Goal: Entertainment & Leisure: Consume media (video, audio)

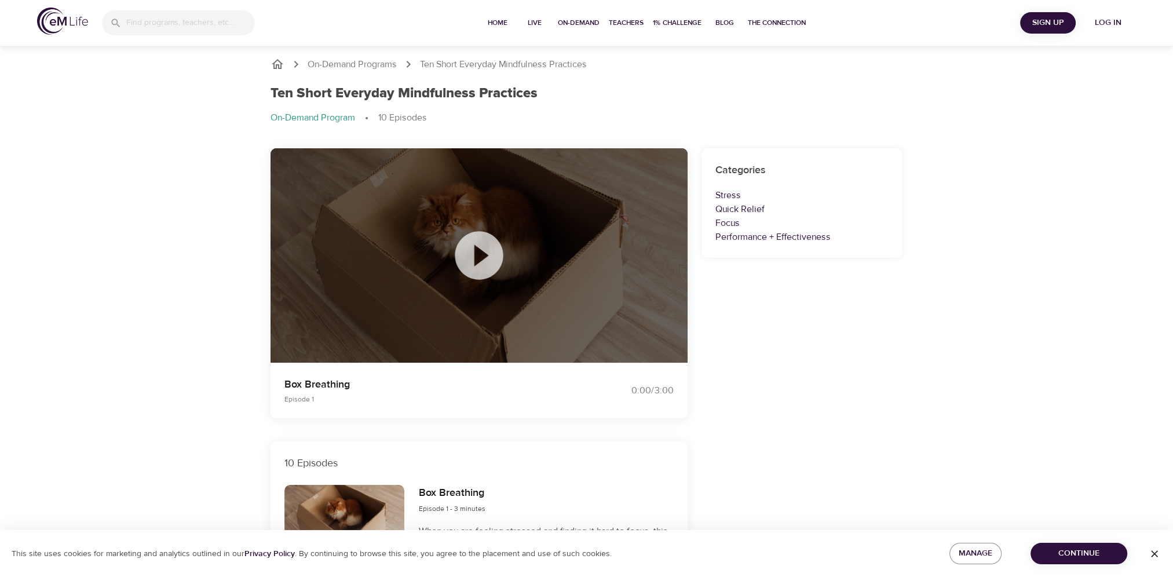
click at [480, 254] on icon at bounding box center [479, 256] width 58 height 58
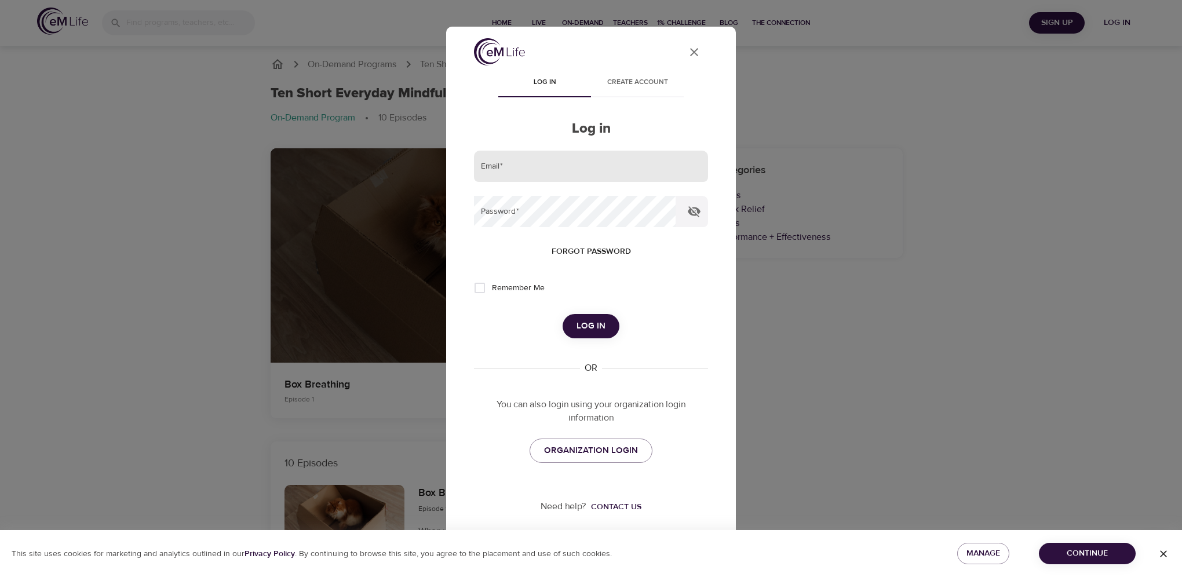
click at [558, 174] on input "email" at bounding box center [591, 166] width 234 height 31
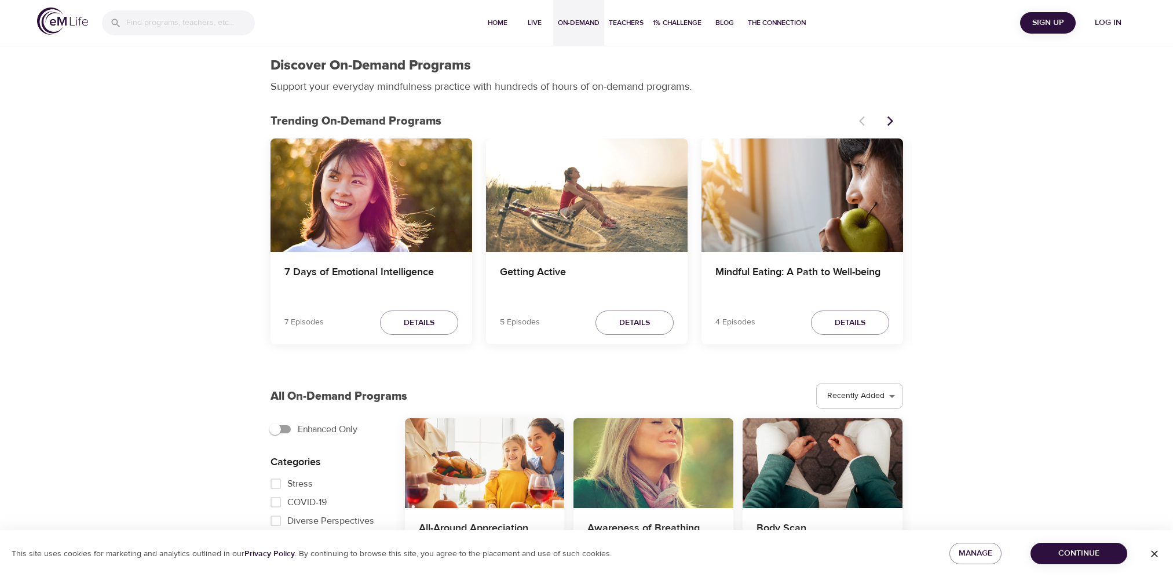
select select "recent"
click at [1110, 21] on span "Log in" at bounding box center [1108, 23] width 46 height 14
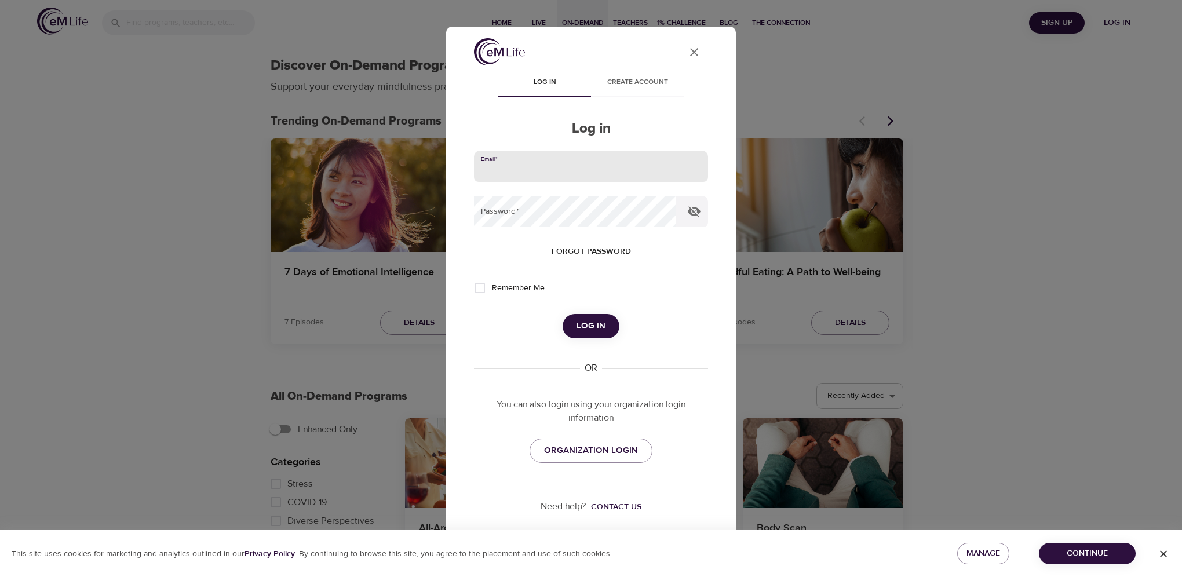
click at [528, 161] on input "email" at bounding box center [591, 166] width 234 height 31
type input "[EMAIL_ADDRESS][DOMAIN_NAME]"
click at [480, 290] on input "Remember Me" at bounding box center [480, 288] width 24 height 24
checkbox input "true"
click at [594, 324] on span "Log in" at bounding box center [590, 326] width 29 height 15
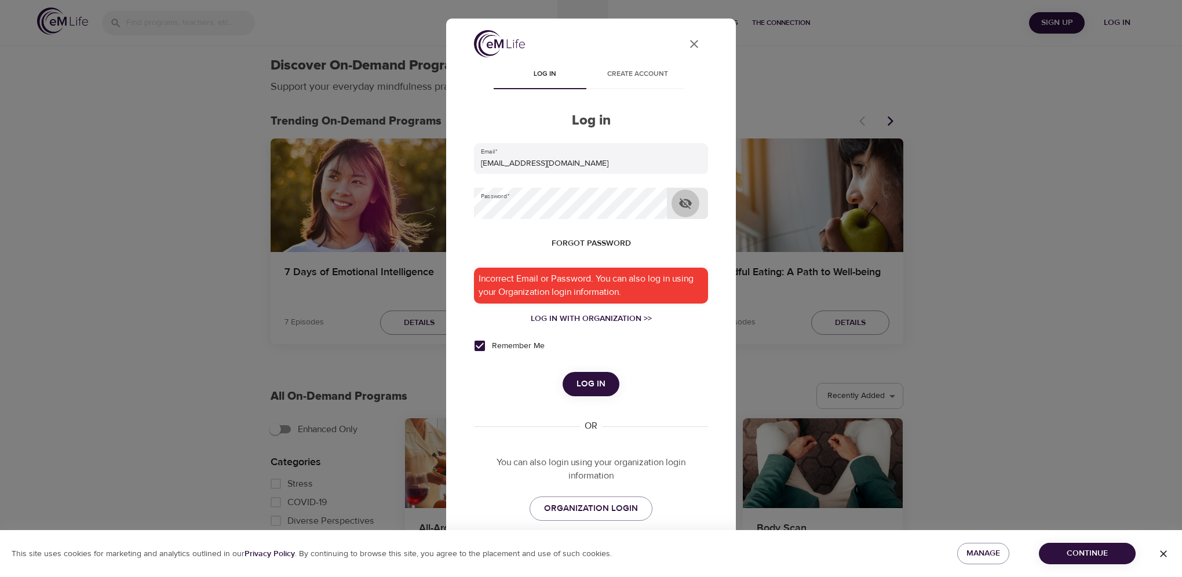
click at [677, 202] on button "button" at bounding box center [685, 203] width 28 height 28
drag, startPoint x: 1119, startPoint y: 1, endPoint x: 565, endPoint y: 158, distance: 575.6
click at [565, 158] on input "[EMAIL_ADDRESS][DOMAIN_NAME]" at bounding box center [591, 158] width 234 height 31
drag, startPoint x: 567, startPoint y: 159, endPoint x: 410, endPoint y: 162, distance: 157.6
click at [410, 162] on div "User Profile Log in Create account Log in Email   * dortiz@colpenn.com Password…" at bounding box center [591, 288] width 1182 height 577
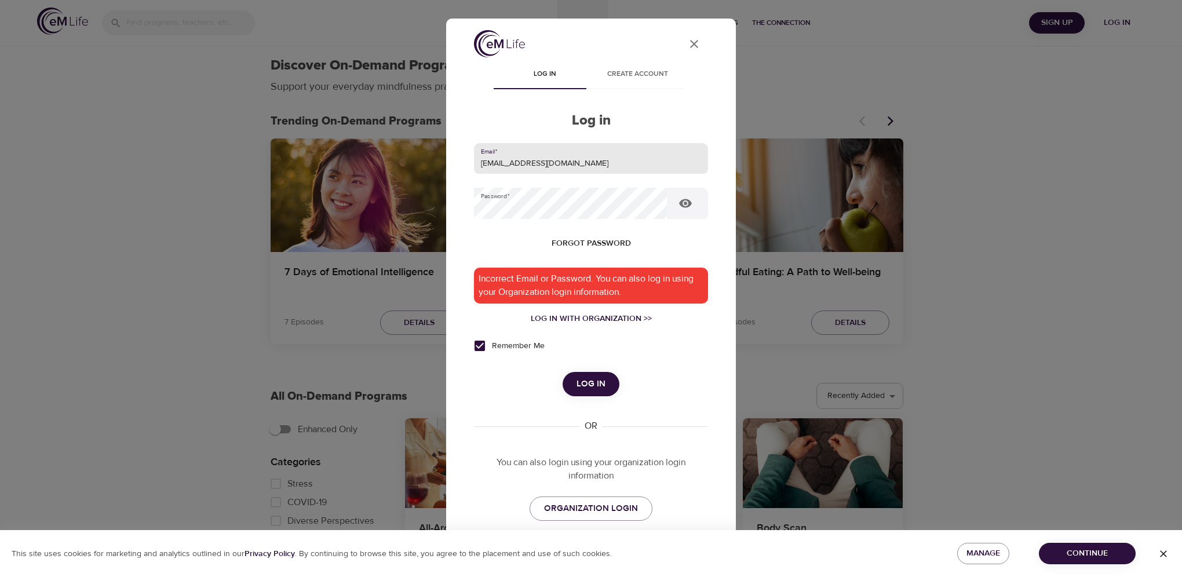
type input "only1damaris@gmail.com"
click at [585, 381] on span "Log in" at bounding box center [590, 384] width 29 height 15
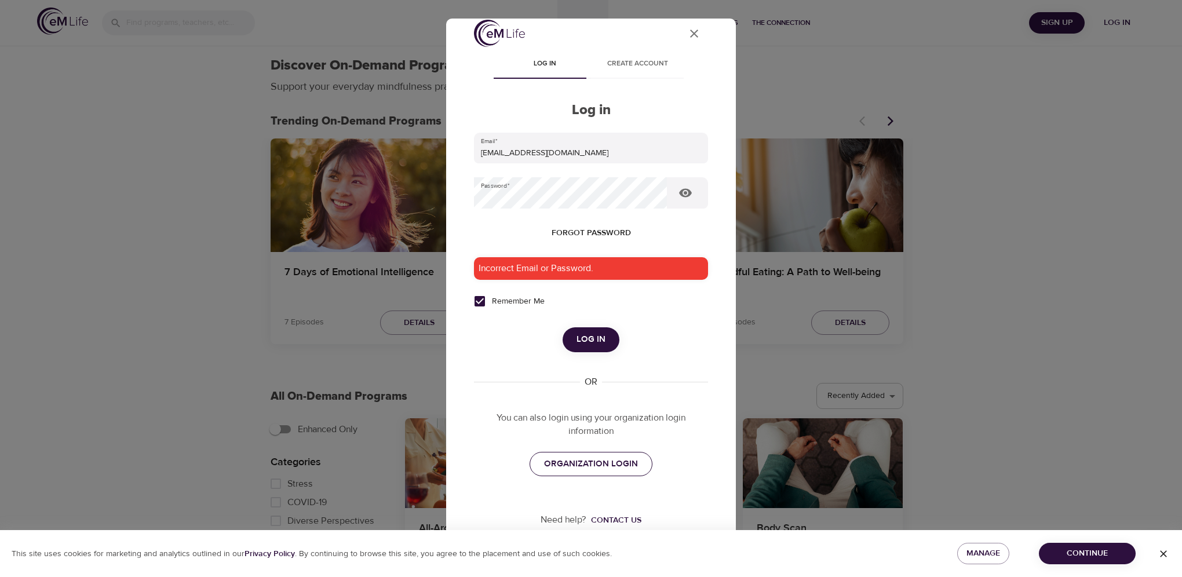
scroll to position [16, 0]
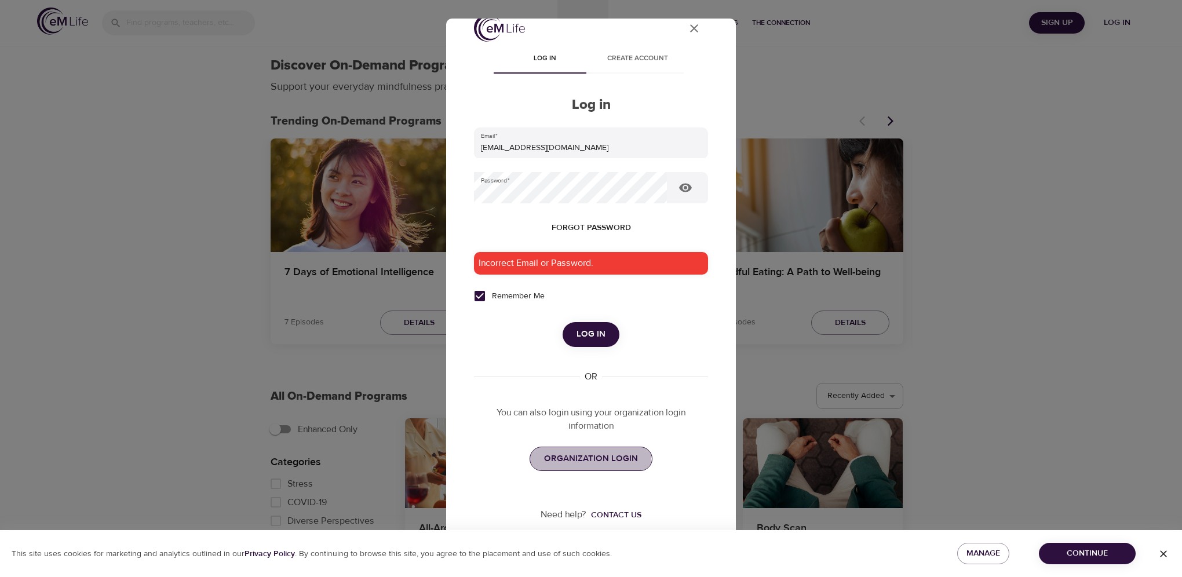
click at [579, 457] on span "ORGANIZATION LOGIN" at bounding box center [591, 458] width 94 height 15
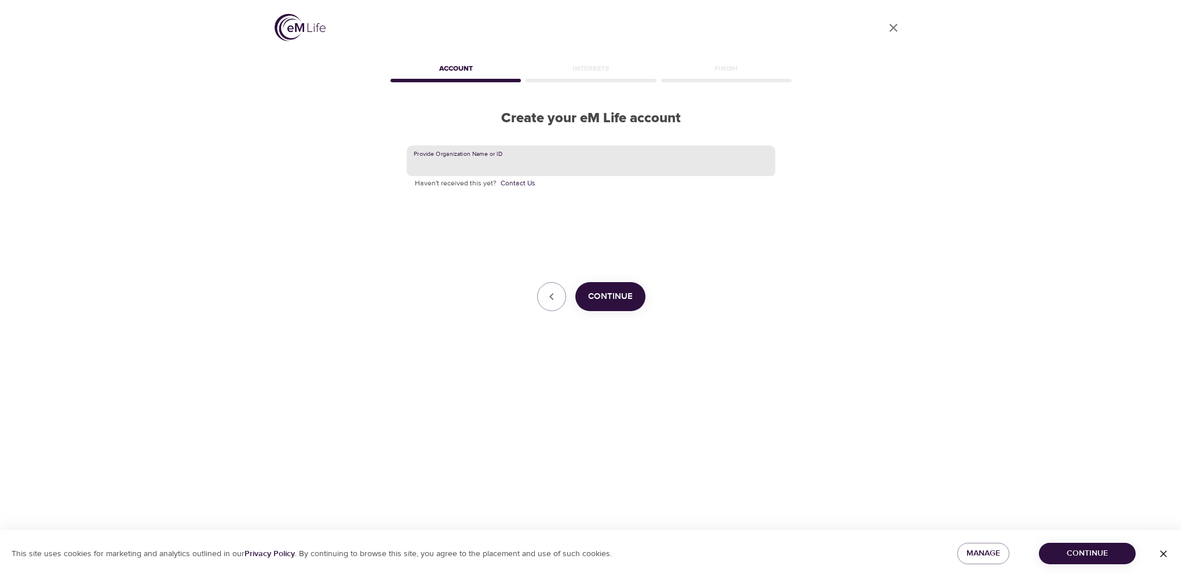
click at [488, 160] on input "text" at bounding box center [591, 160] width 368 height 31
click at [1168, 553] on icon "button" at bounding box center [1164, 554] width 12 height 12
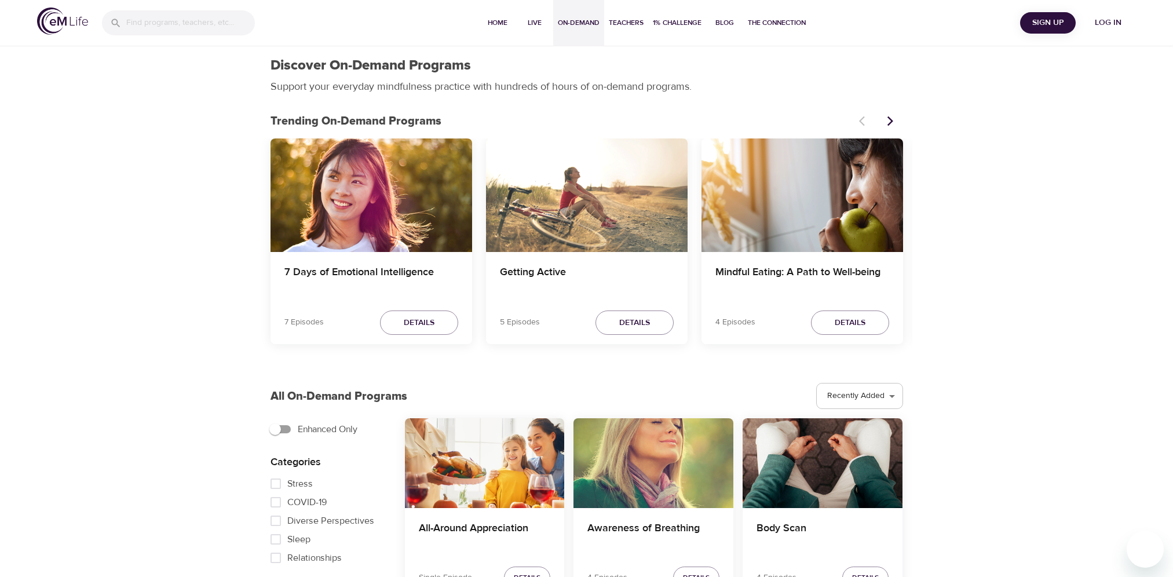
select select "recent"
click at [1109, 23] on span "Log in" at bounding box center [1108, 23] width 46 height 14
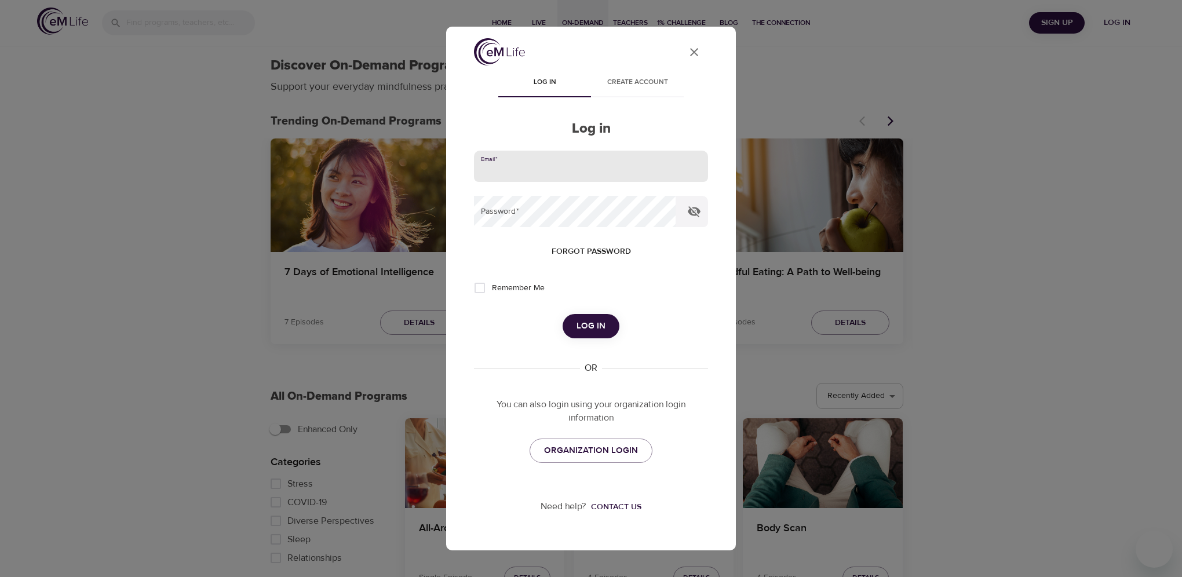
click at [543, 168] on input "email" at bounding box center [591, 166] width 234 height 31
type input "dortiz@colpenn.com"
click at [593, 250] on span "Forgot password" at bounding box center [591, 251] width 79 height 14
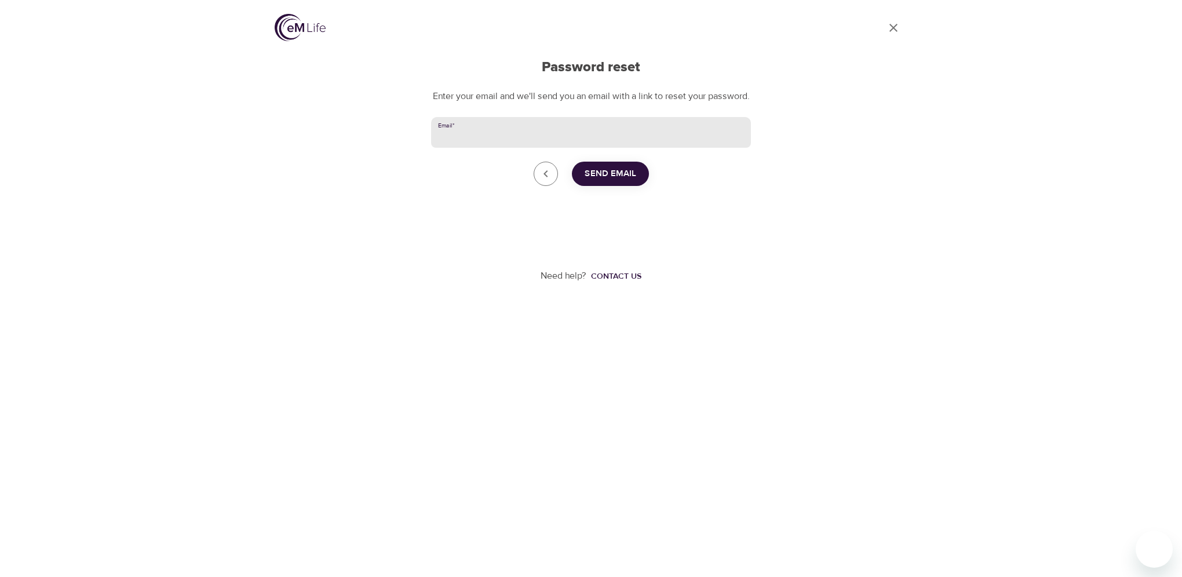
click at [503, 144] on input "Email   *" at bounding box center [591, 132] width 320 height 31
type input "dortiz@colpenn.com"
click at [600, 181] on span "Send Email" at bounding box center [611, 173] width 52 height 15
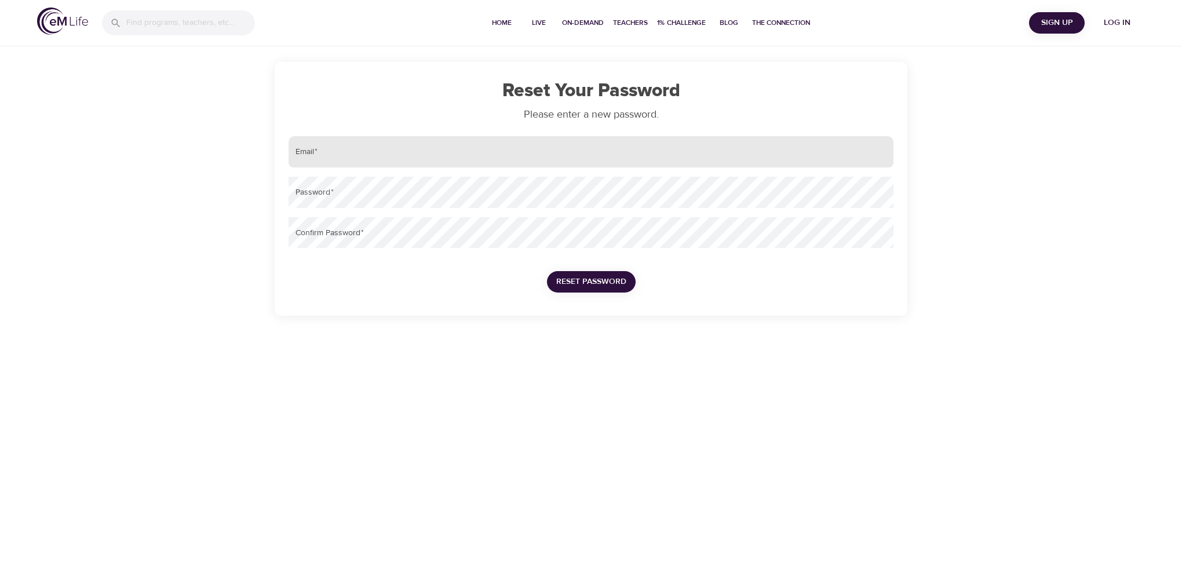
click at [345, 159] on input "email" at bounding box center [591, 151] width 605 height 31
type input "[EMAIL_ADDRESS][DOMAIN_NAME]"
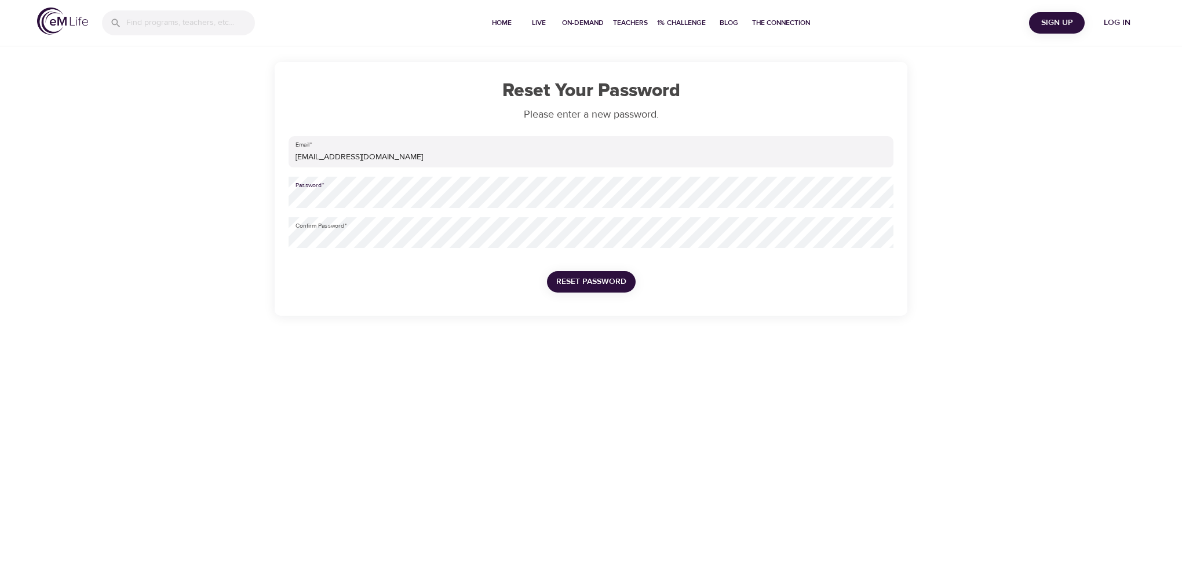
click at [162, 197] on div "Reset Your Password Please enter a new password. Email   * [EMAIL_ADDRESS][DOMA…" at bounding box center [591, 158] width 1182 height 316
click at [596, 276] on span "Reset Password" at bounding box center [591, 282] width 70 height 14
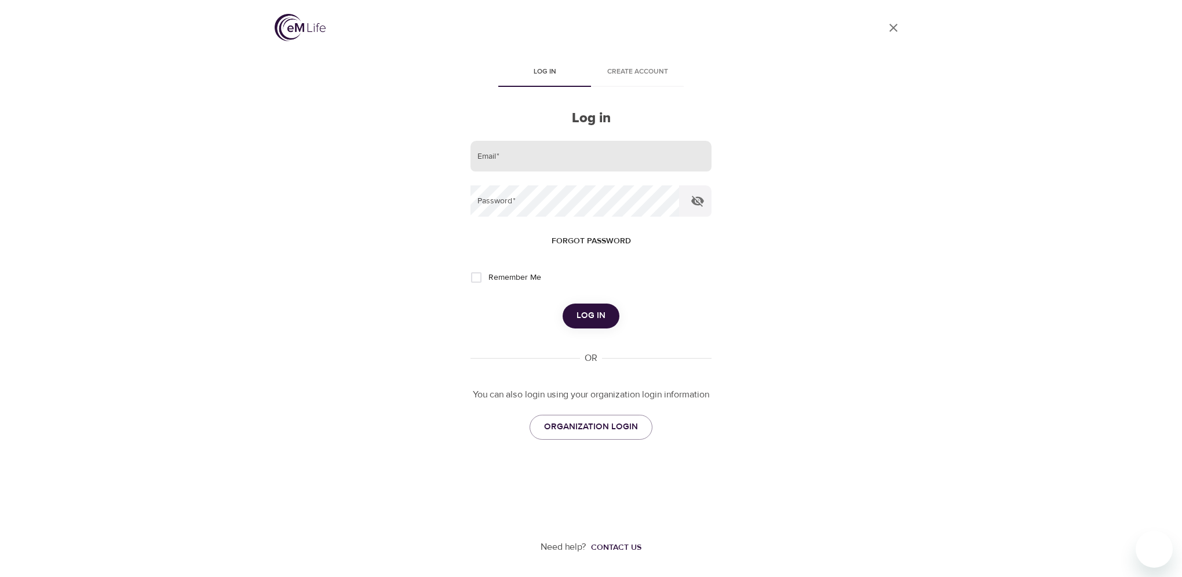
click at [526, 165] on input "email" at bounding box center [590, 156] width 241 height 31
click at [536, 163] on input "email" at bounding box center [590, 156] width 241 height 31
type input "[EMAIL_ADDRESS][DOMAIN_NAME]"
click at [563, 304] on button "Log in" at bounding box center [591, 316] width 57 height 24
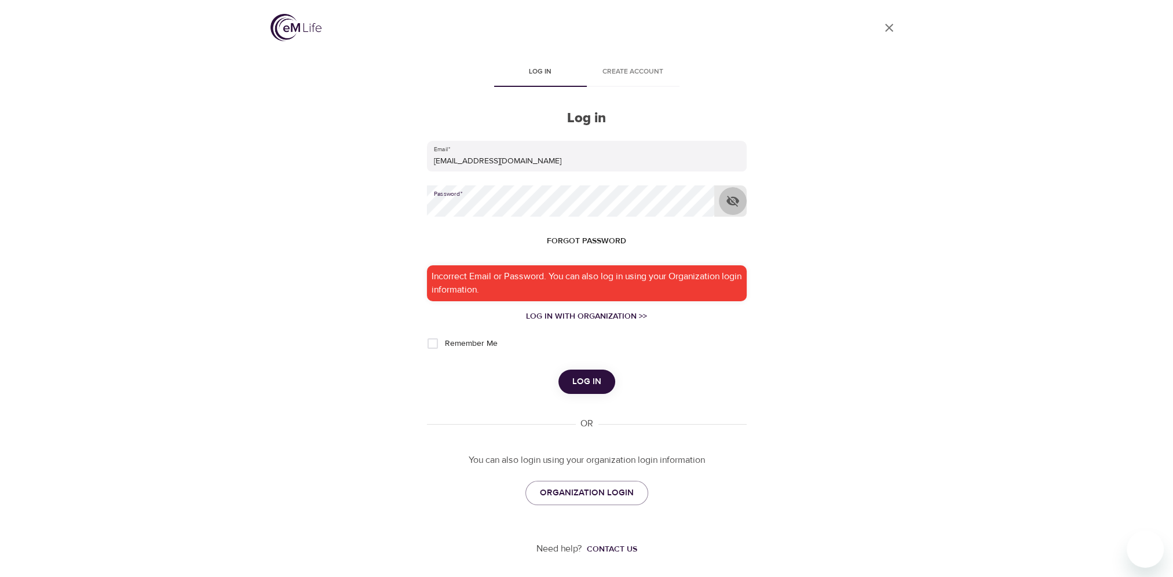
click at [737, 196] on icon "button" at bounding box center [733, 201] width 14 height 14
click at [431, 345] on input "Remember Me" at bounding box center [433, 343] width 24 height 24
checkbox input "true"
click at [587, 381] on span "Log in" at bounding box center [586, 381] width 29 height 15
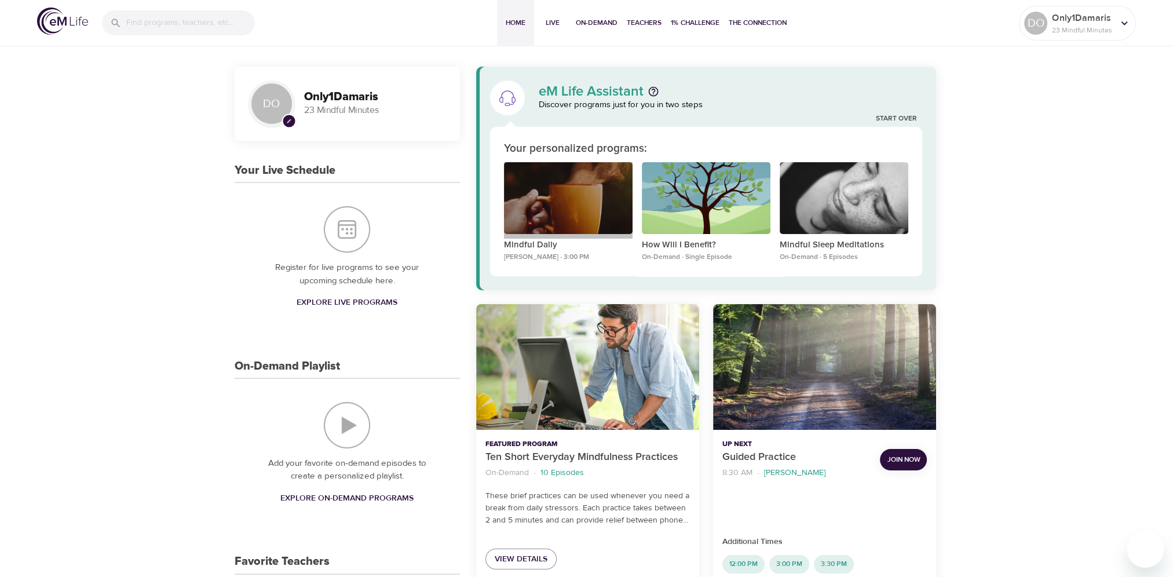
click at [532, 205] on div "Mindful Daily" at bounding box center [568, 198] width 129 height 72
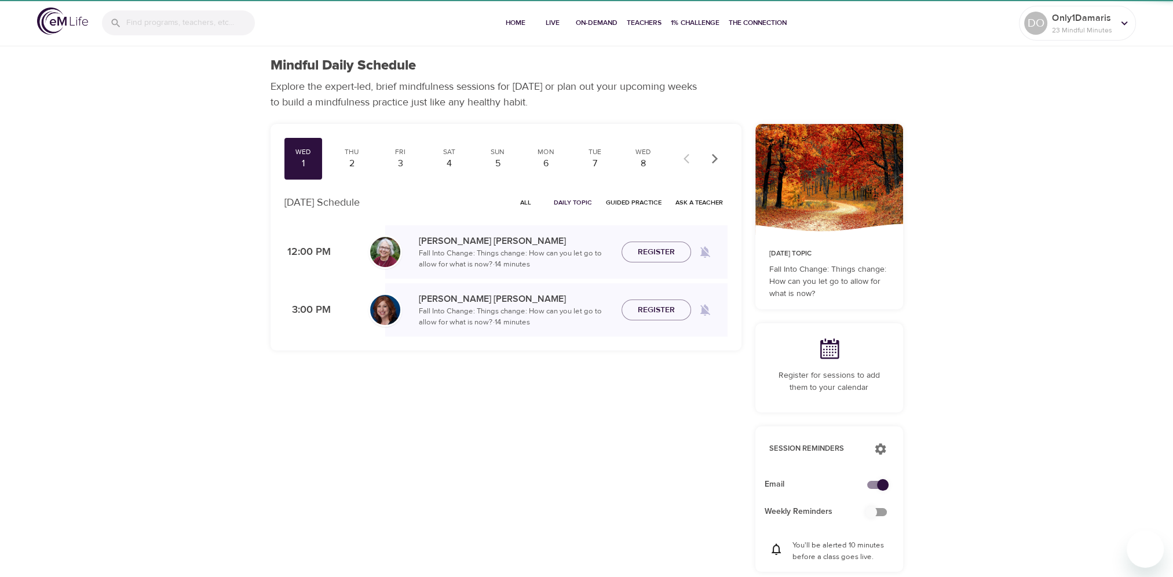
checkbox input "true"
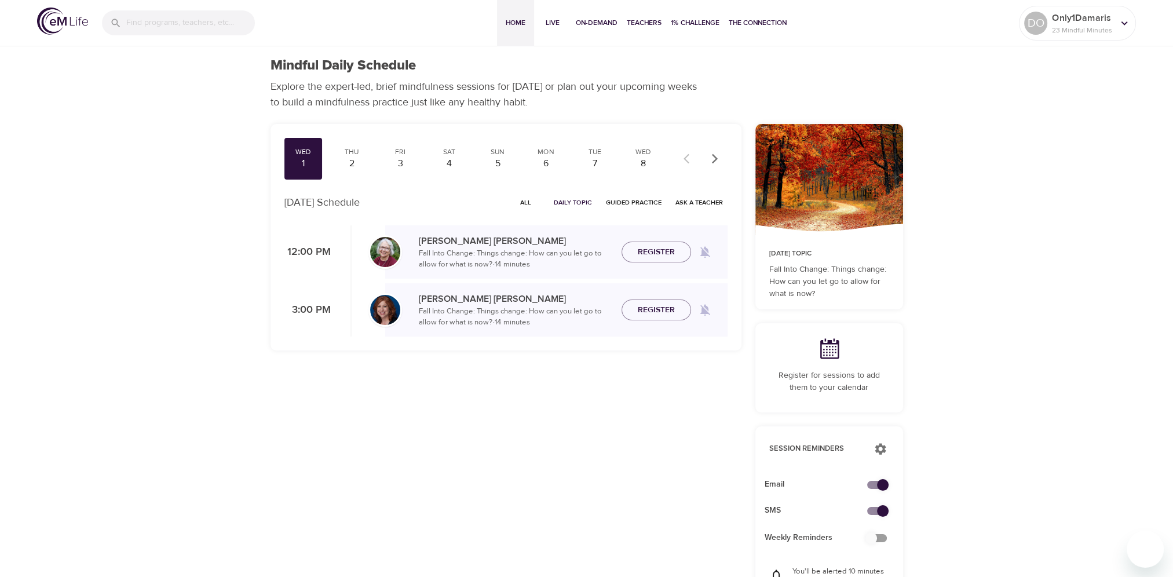
click at [514, 25] on span "Home" at bounding box center [516, 23] width 28 height 12
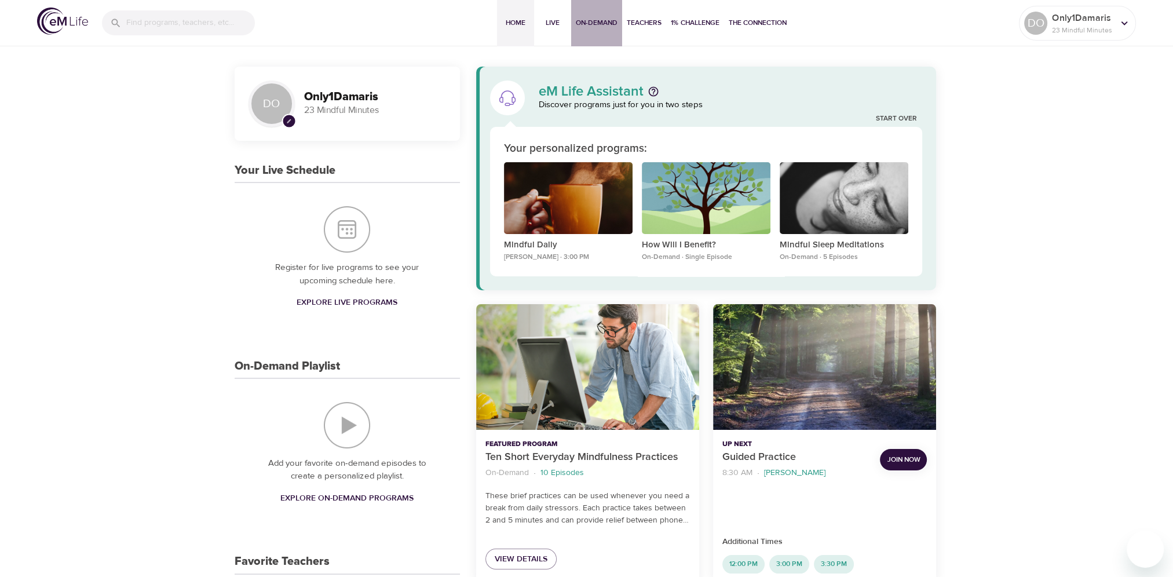
click at [598, 19] on span "On-Demand" at bounding box center [597, 23] width 42 height 12
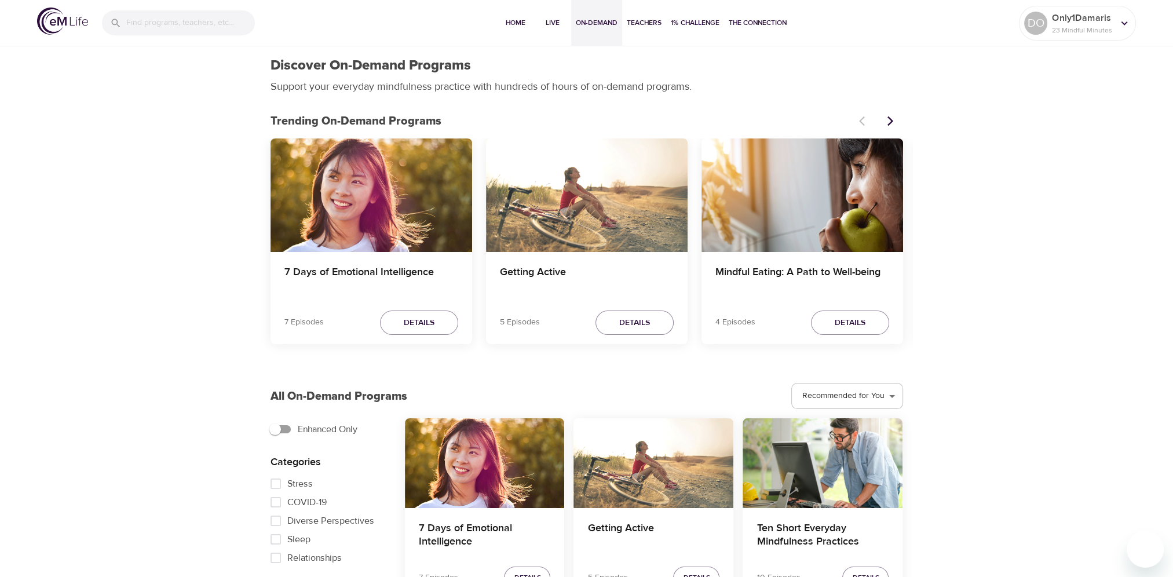
click at [368, 194] on div "7 Days of Emotional Intelligence" at bounding box center [372, 195] width 202 height 114
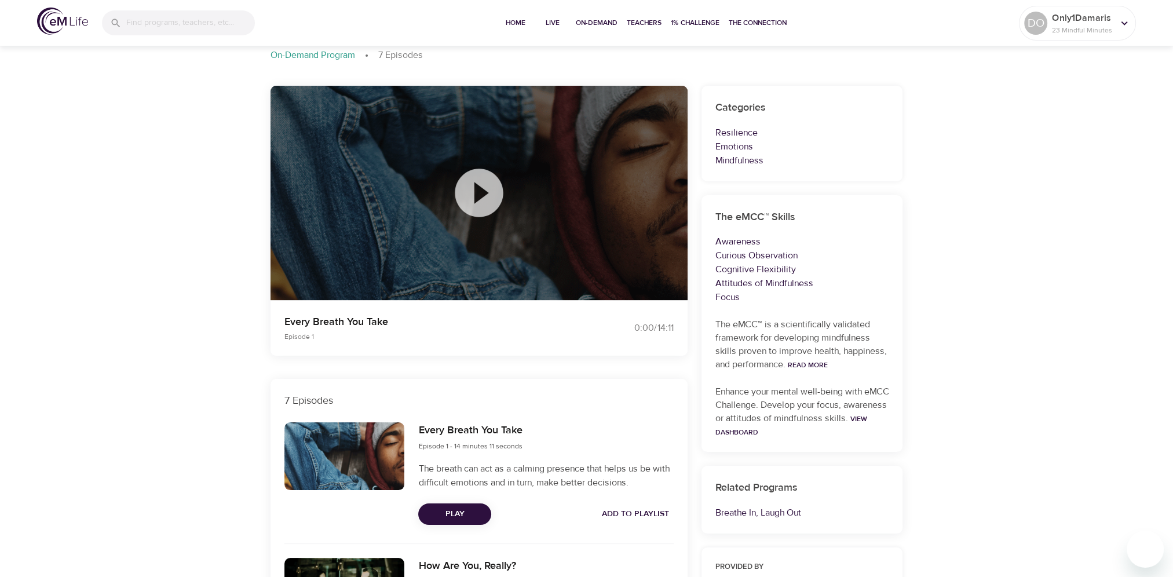
scroll to position [58, 0]
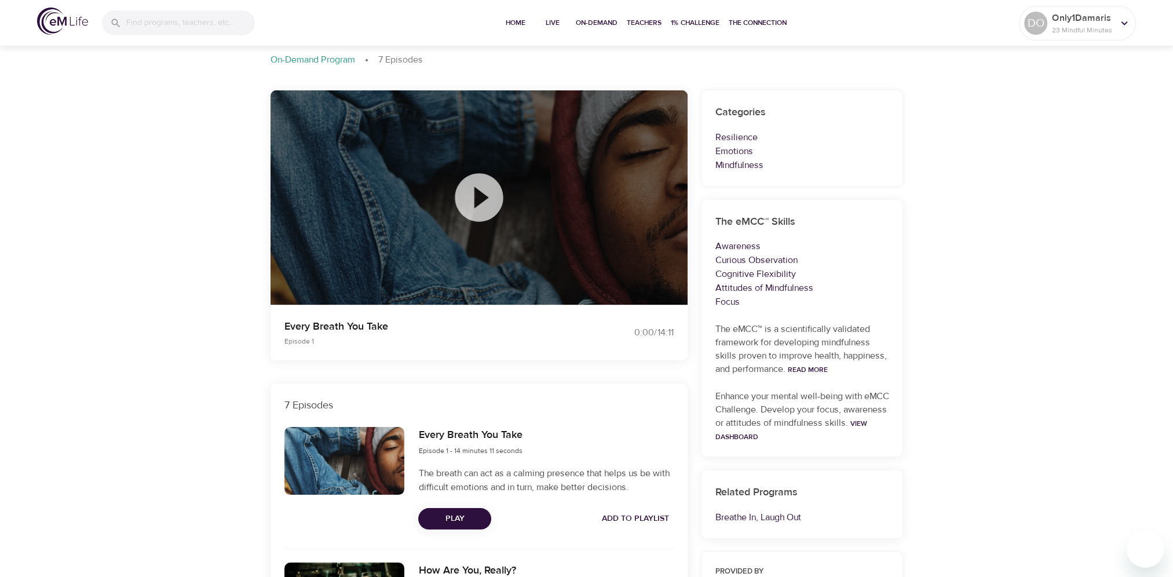
click at [477, 198] on icon at bounding box center [479, 198] width 58 height 58
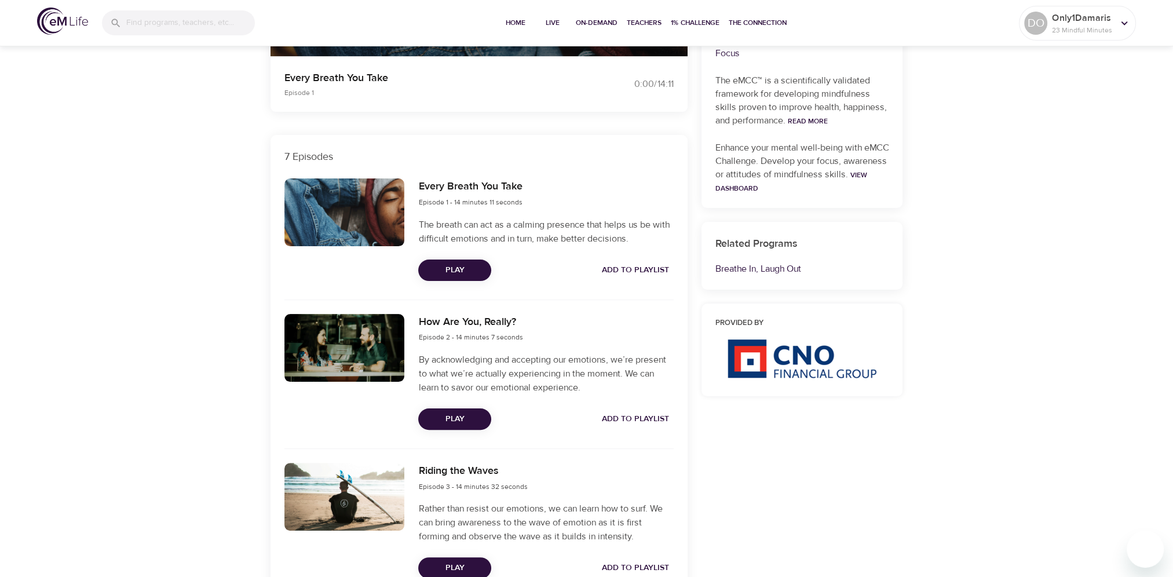
scroll to position [348, 0]
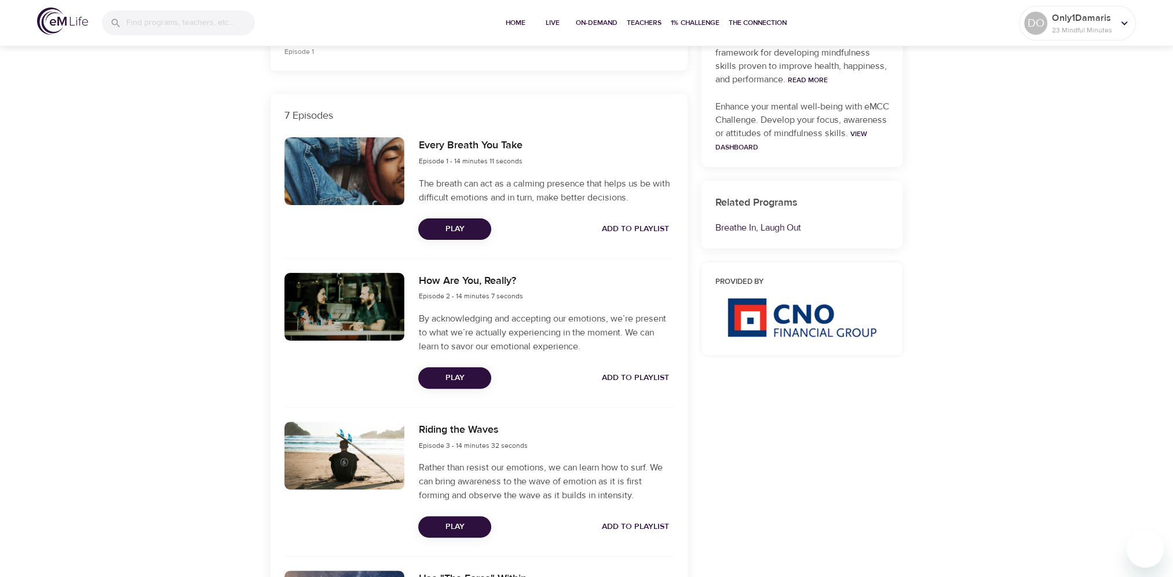
drag, startPoint x: 1080, startPoint y: 396, endPoint x: 1073, endPoint y: 398, distance: 7.2
click at [1074, 398] on div "On-Demand Programs 7 Days of Emotional Intelligence 7 Days of Emotional Intelli…" at bounding box center [586, 536] width 1173 height 1681
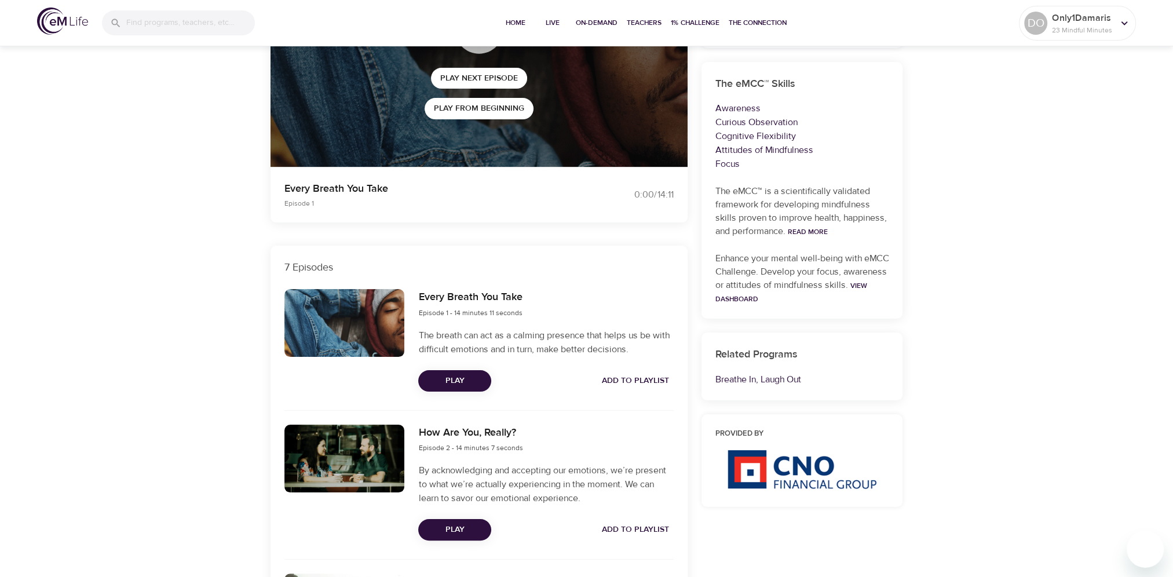
scroll to position [58, 0]
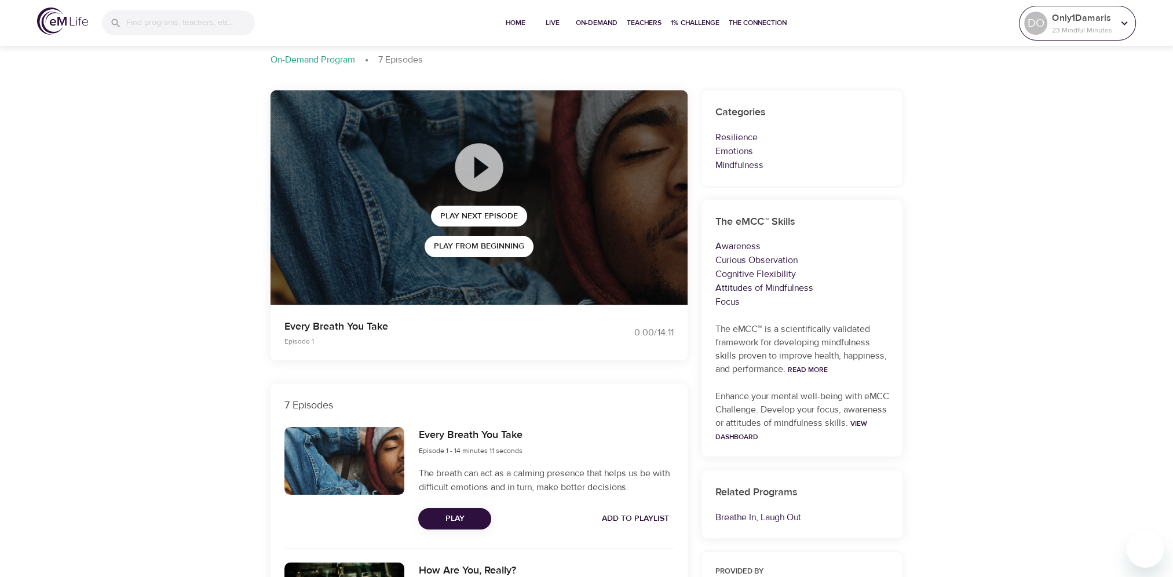
click at [1108, 23] on p "Only1Damaris" at bounding box center [1082, 18] width 61 height 14
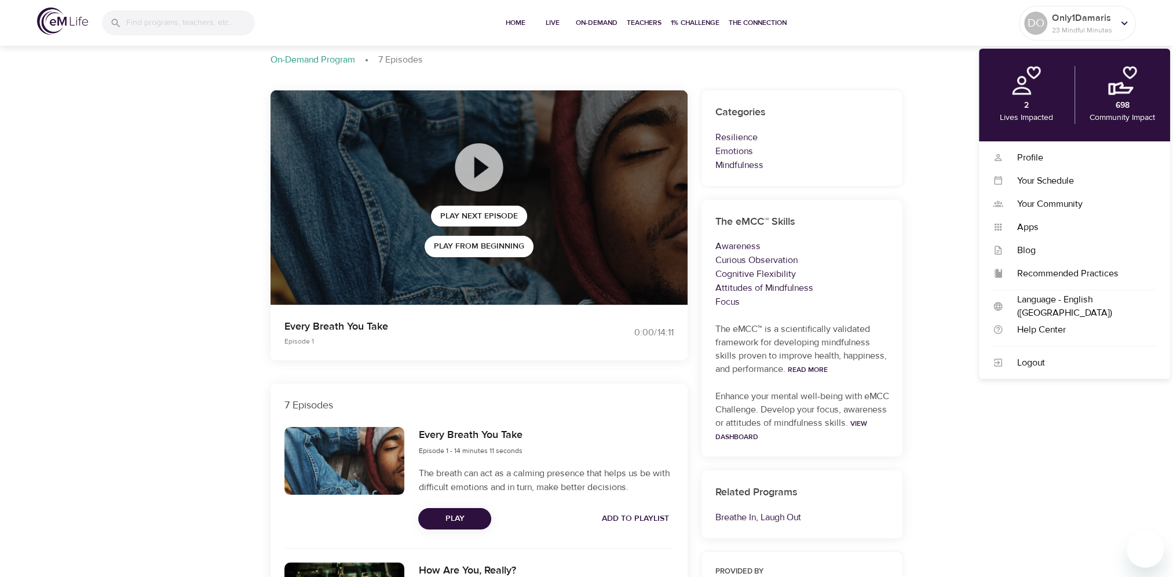
click at [1021, 104] on div "2 Lives Impacted" at bounding box center [1027, 95] width 96 height 58
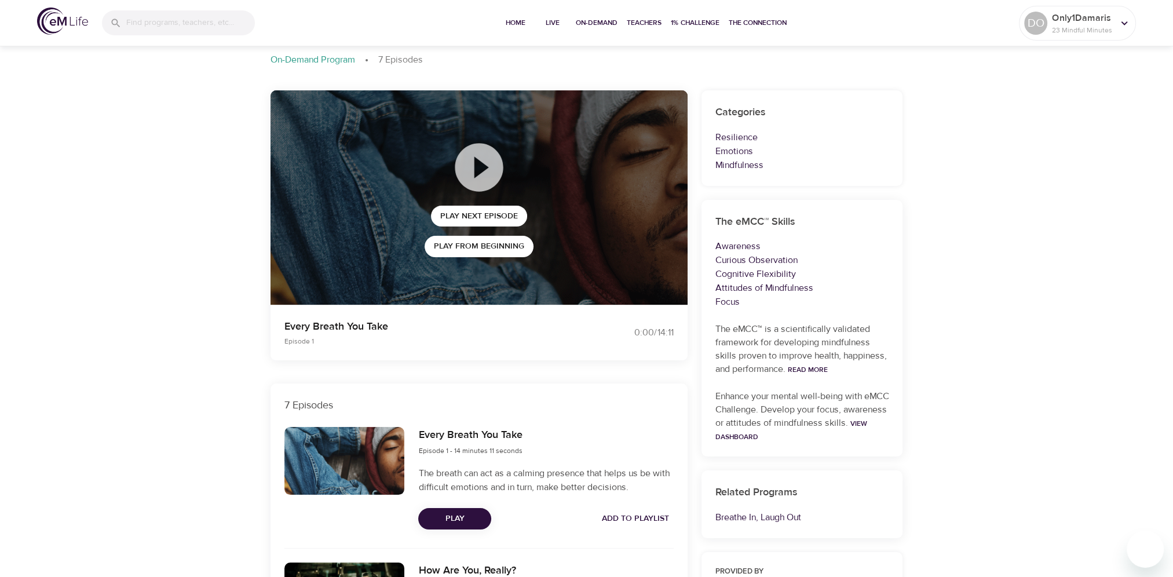
drag, startPoint x: 1116, startPoint y: 246, endPoint x: 1105, endPoint y: 247, distance: 11.1
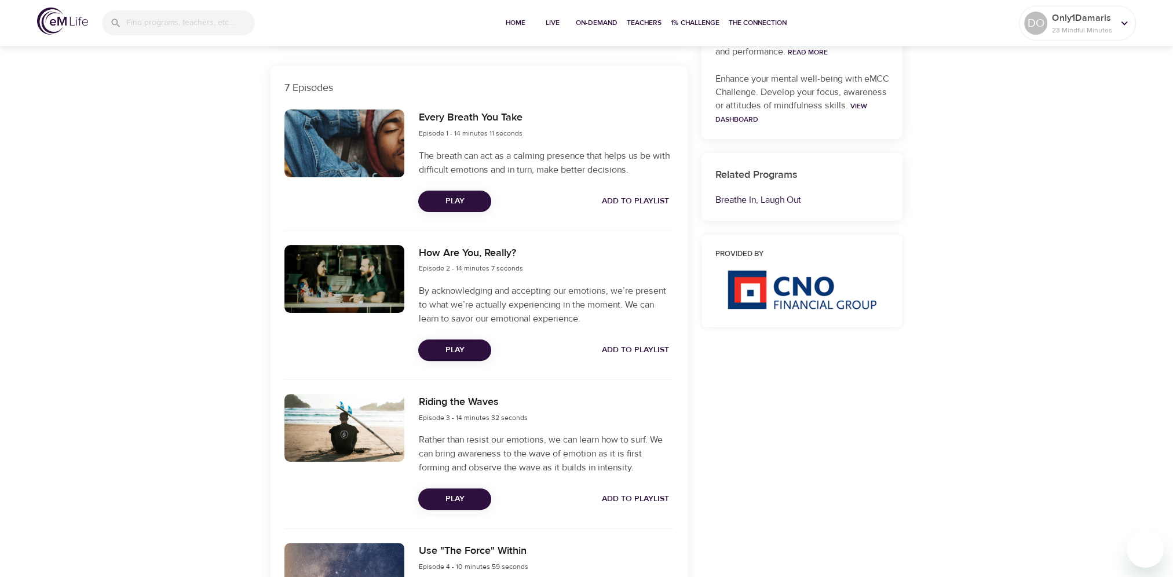
scroll to position [521, 0]
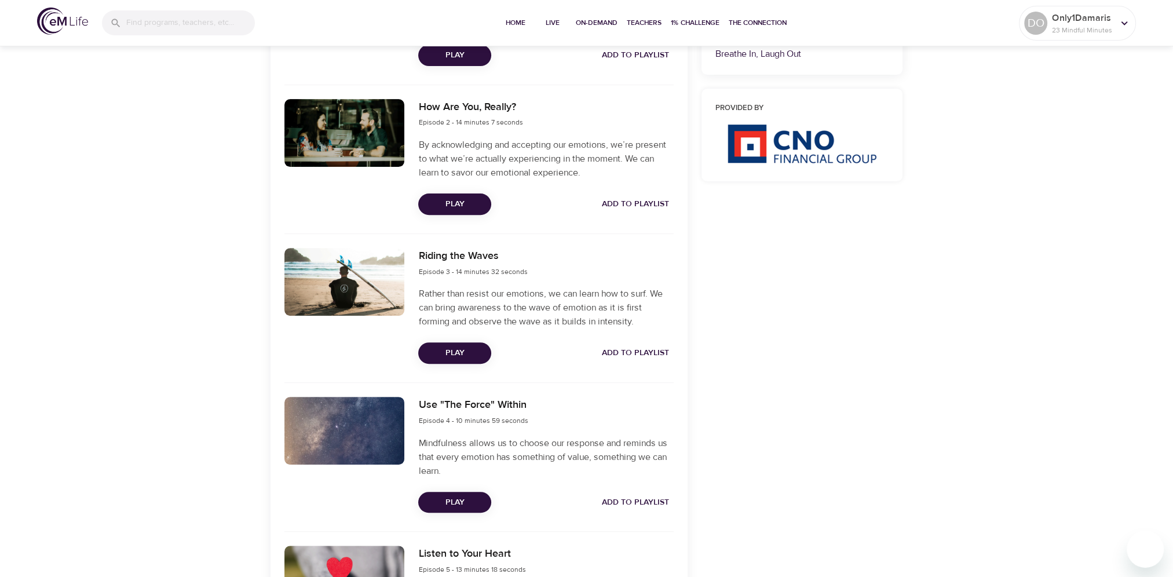
click at [459, 354] on span "Play" at bounding box center [455, 353] width 54 height 14
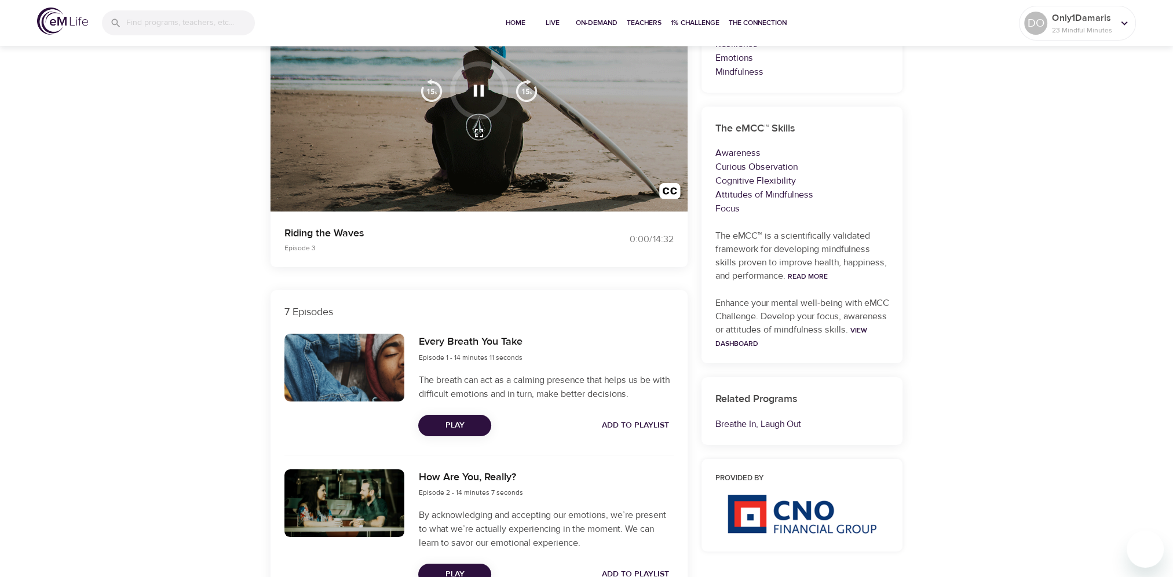
scroll to position [0, 0]
